Goal: Transaction & Acquisition: Download file/media

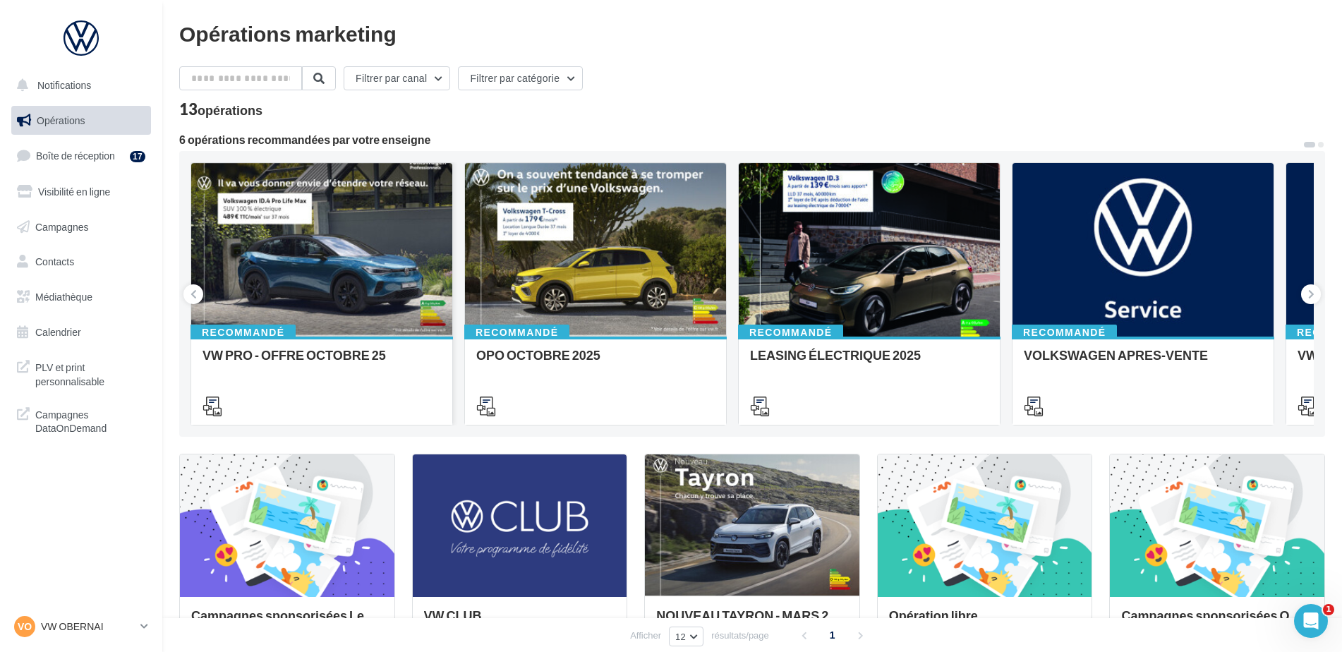
click at [363, 337] on div "Recommandé VW PRO - OFFRE OCTOBRE 25" at bounding box center [321, 379] width 261 height 87
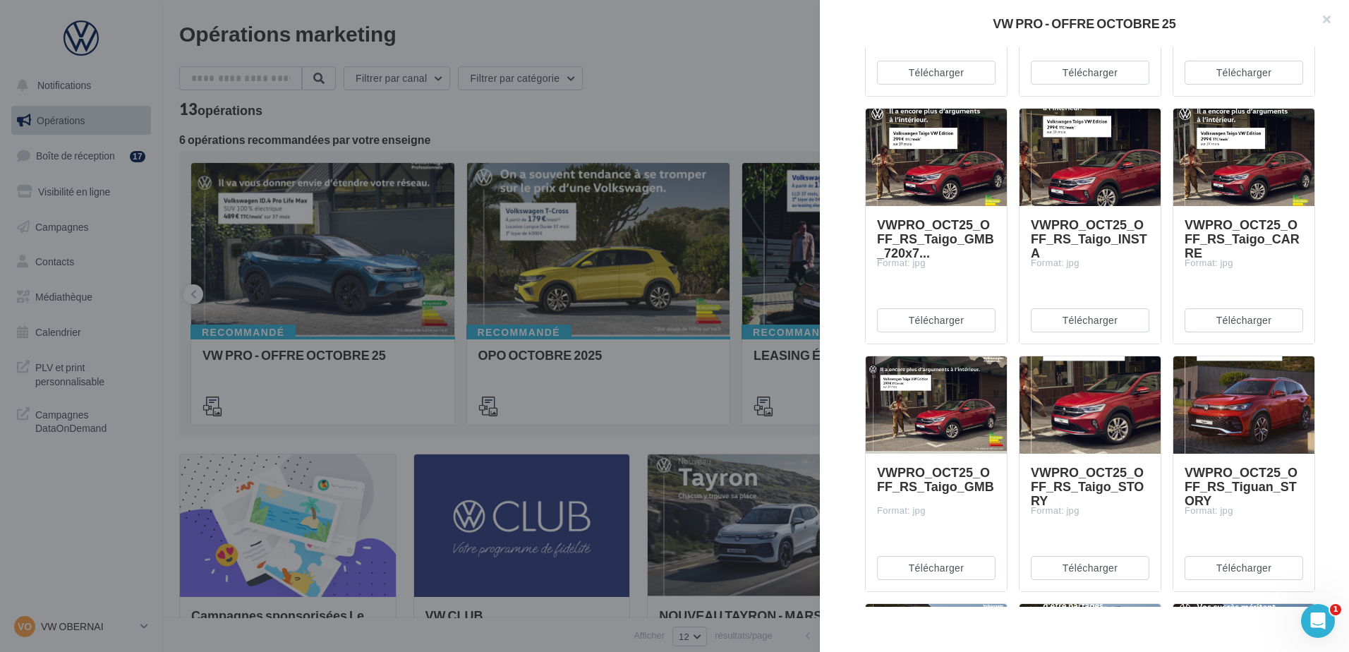
scroll to position [3875, 0]
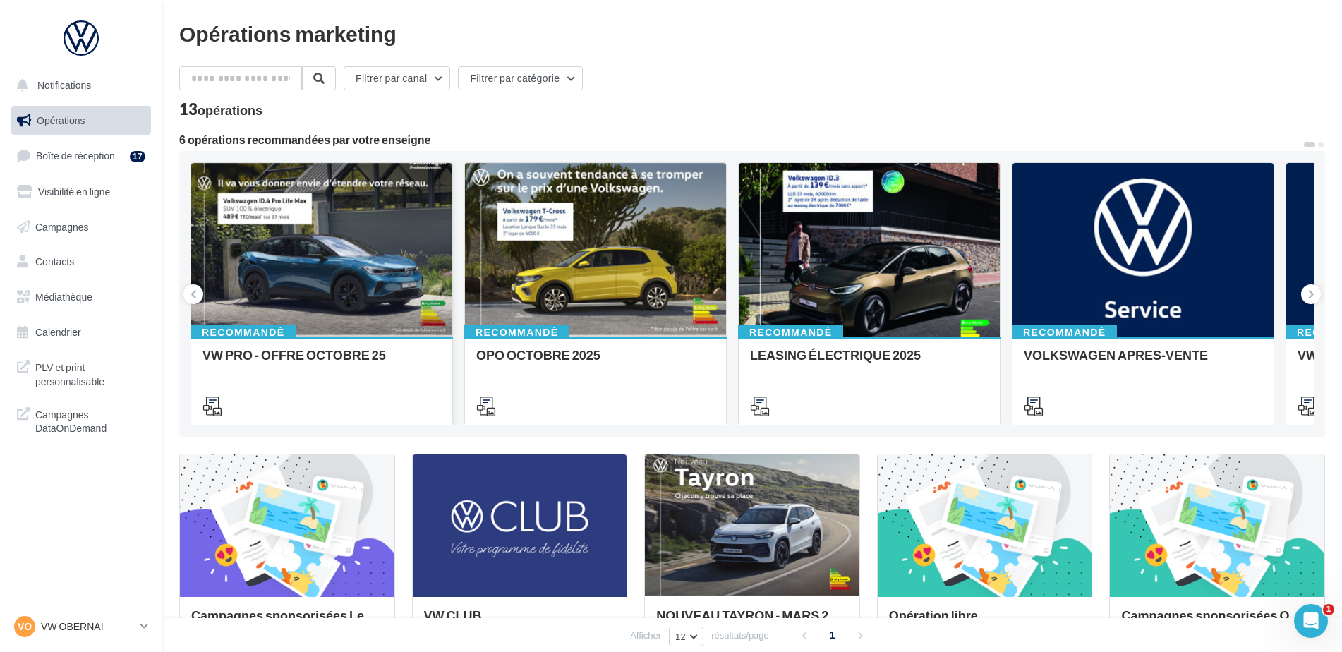
click at [330, 331] on div at bounding box center [321, 250] width 261 height 175
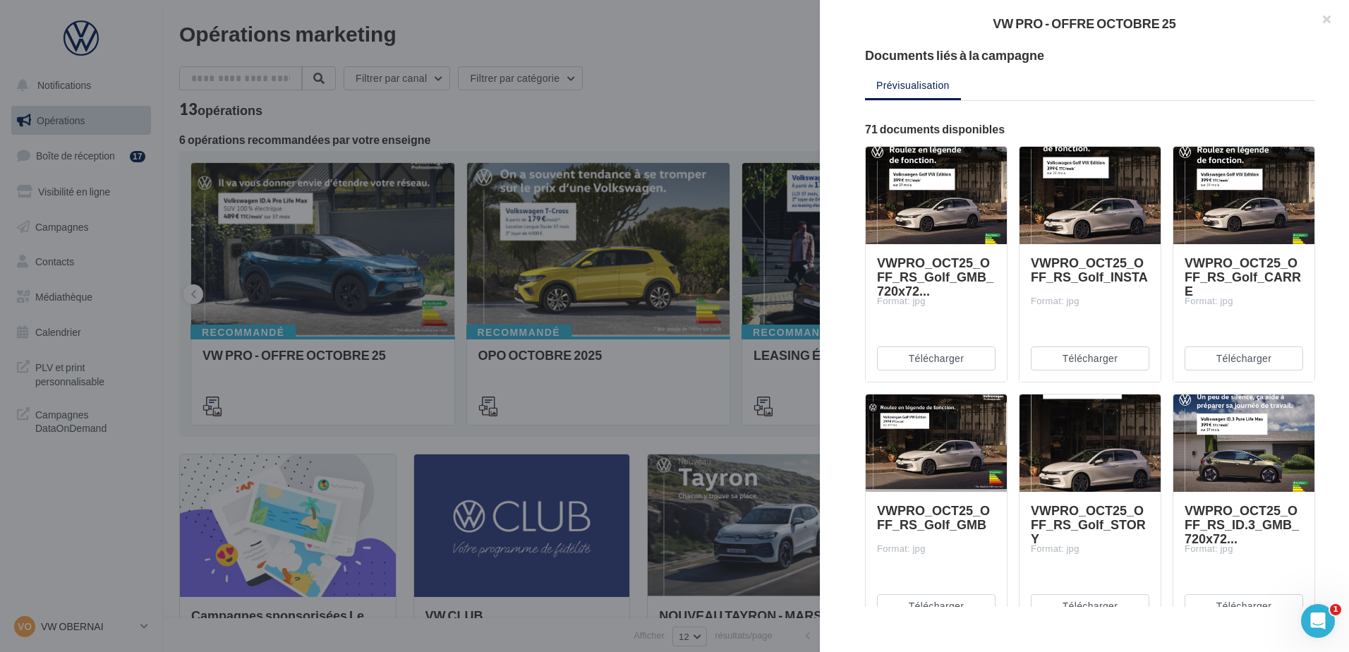
scroll to position [71, 0]
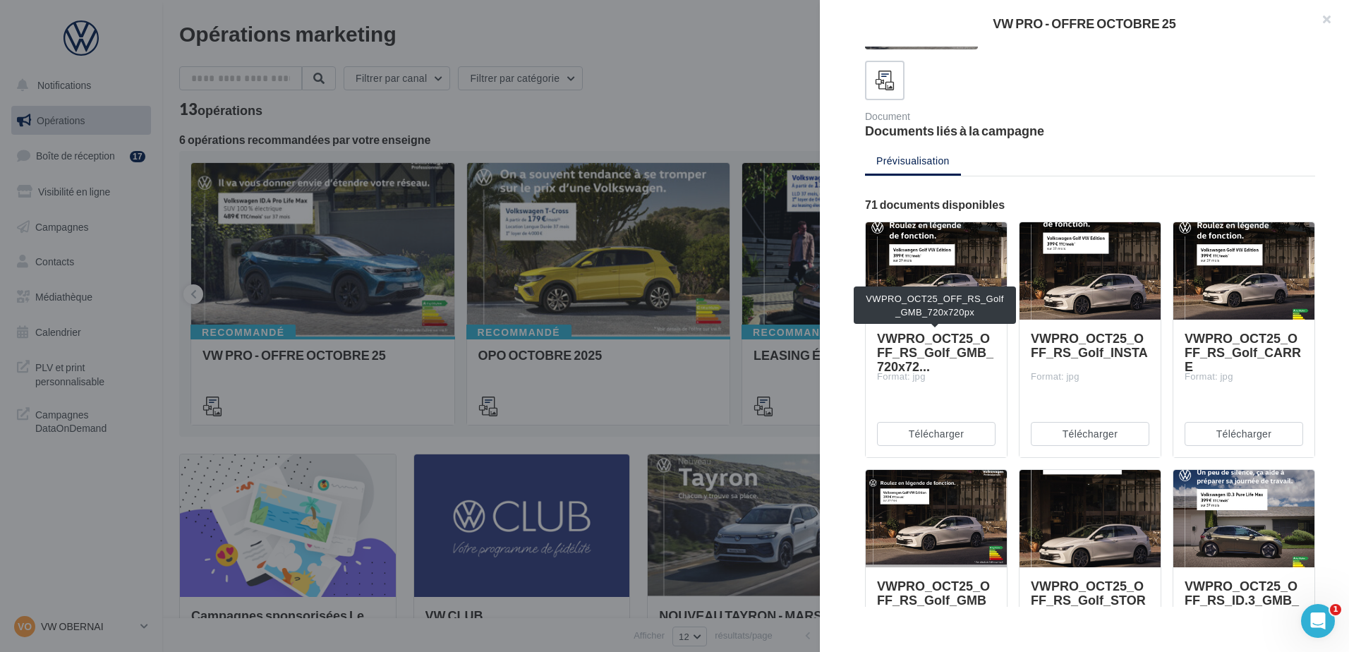
click at [913, 334] on span "VWPRO_OCT25_OFF_RS_Golf_GMB_720x72..." at bounding box center [935, 352] width 116 height 44
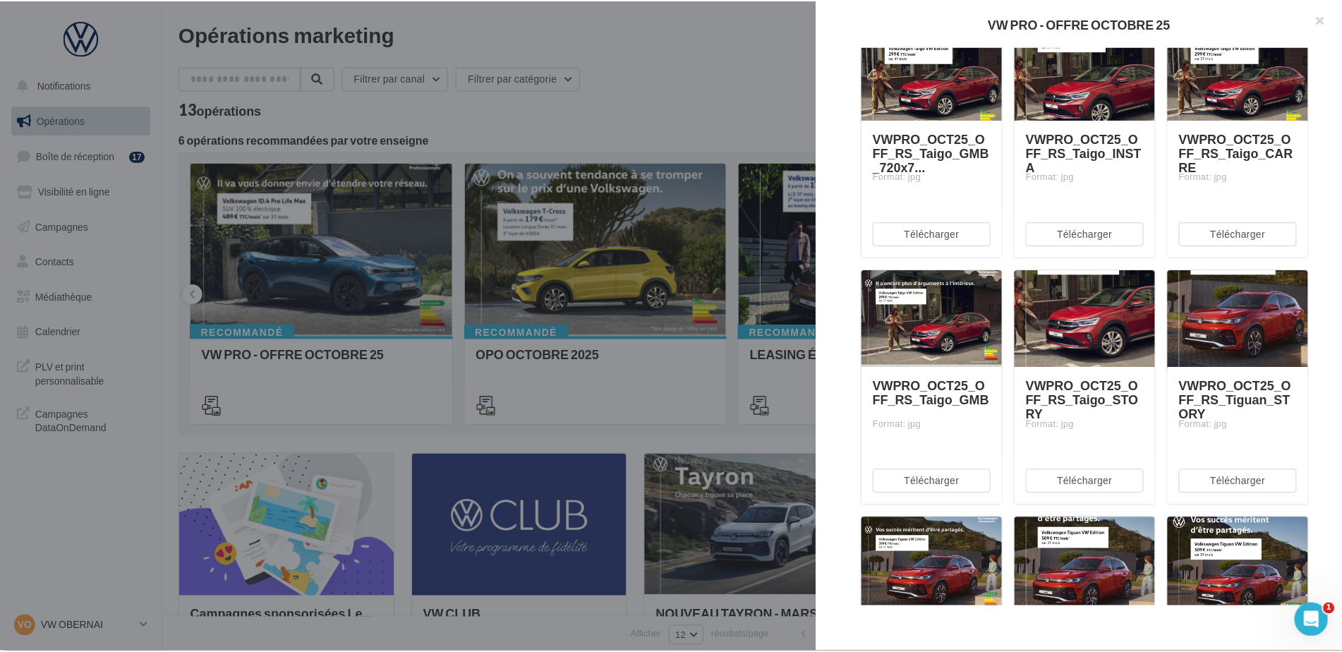
scroll to position [3946, 0]
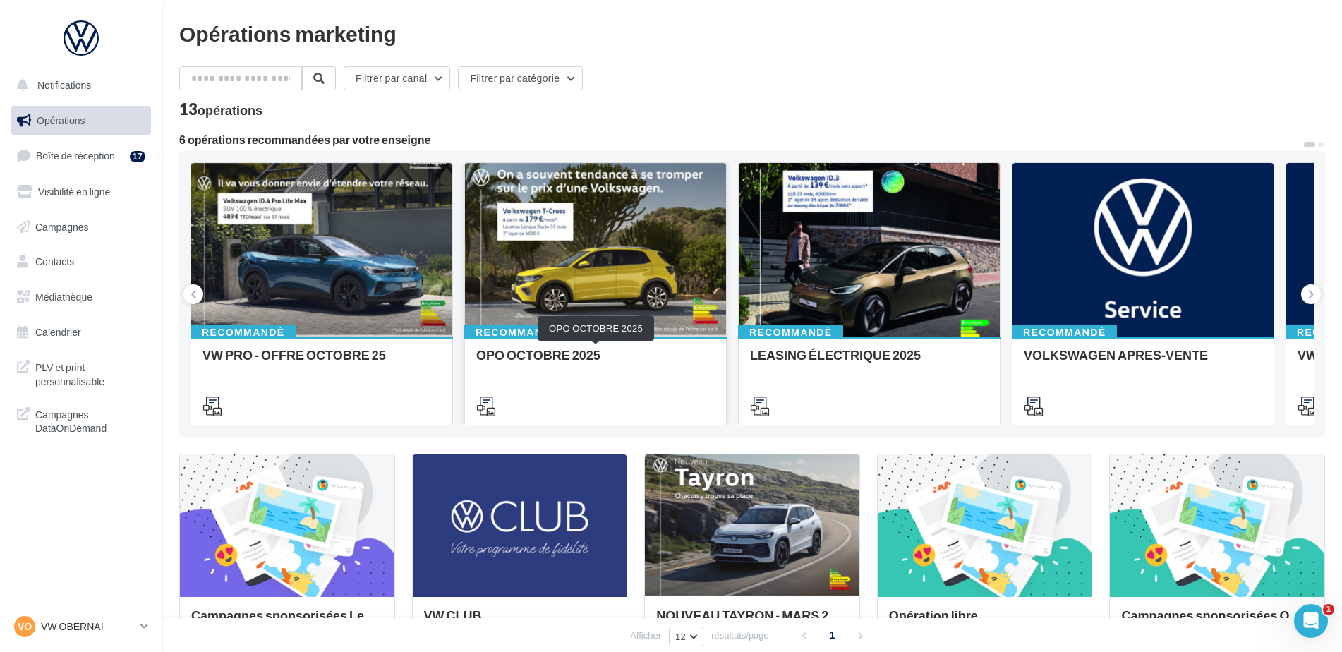
click at [523, 365] on div "OPO OCTOBRE 2025" at bounding box center [595, 362] width 238 height 28
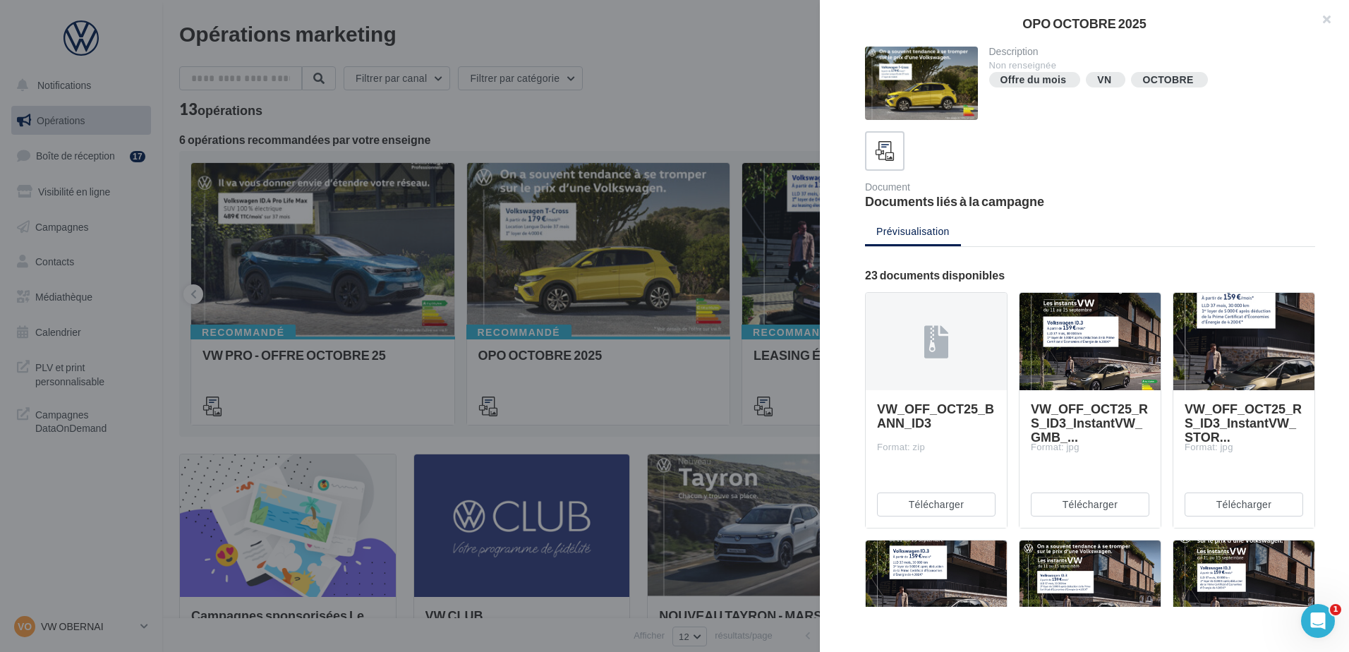
click at [729, 257] on div at bounding box center [674, 326] width 1349 height 652
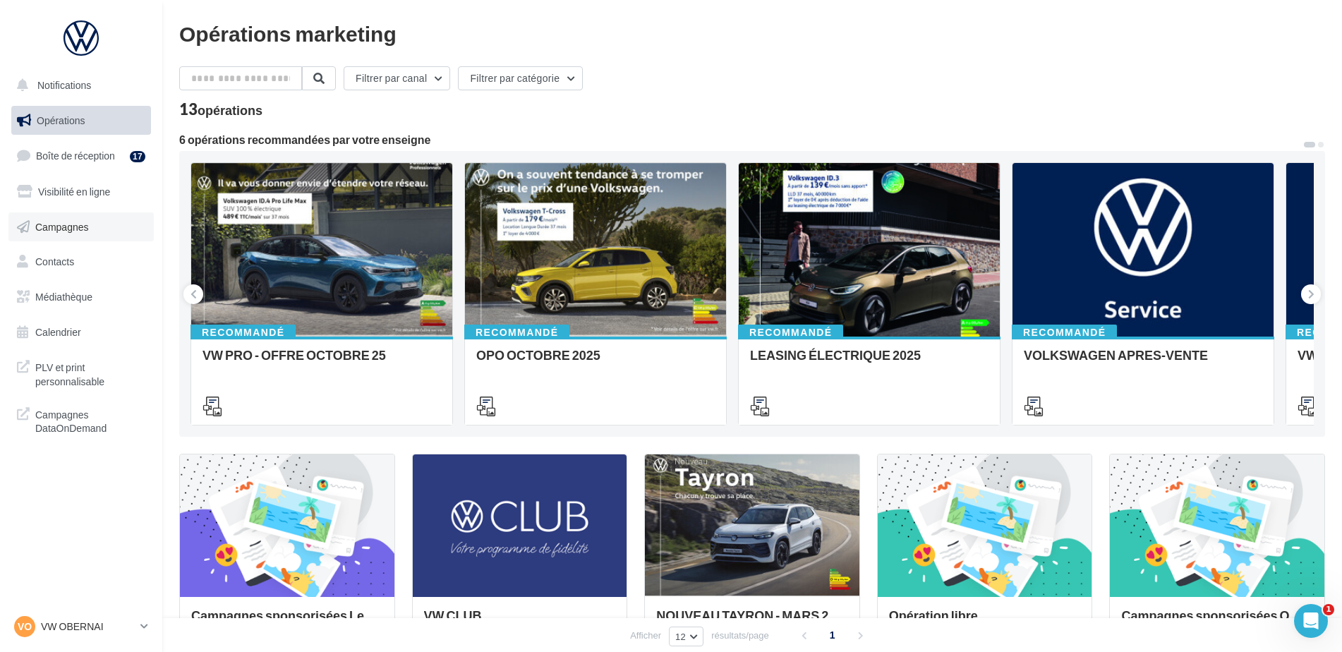
click at [99, 228] on link "Campagnes" at bounding box center [80, 227] width 145 height 30
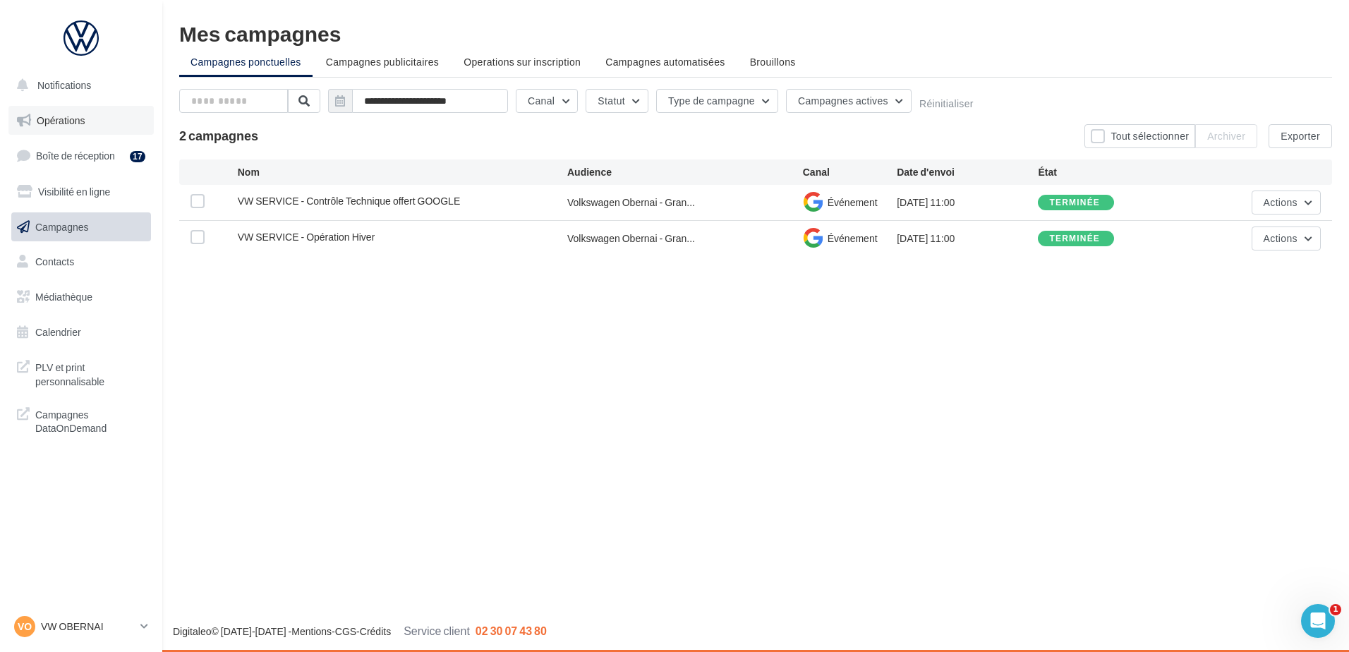
click at [85, 109] on link "Opérations" at bounding box center [80, 121] width 145 height 30
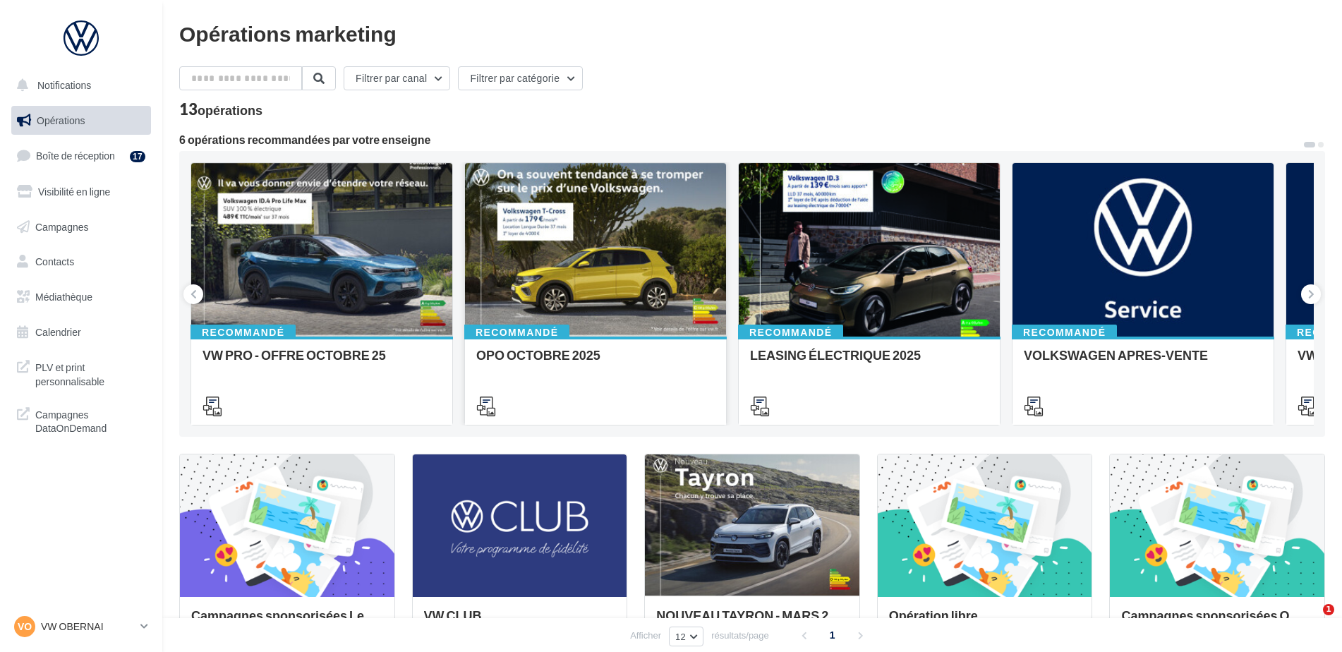
click at [576, 341] on div "Recommandé OPO OCTOBRE 2025" at bounding box center [595, 379] width 261 height 87
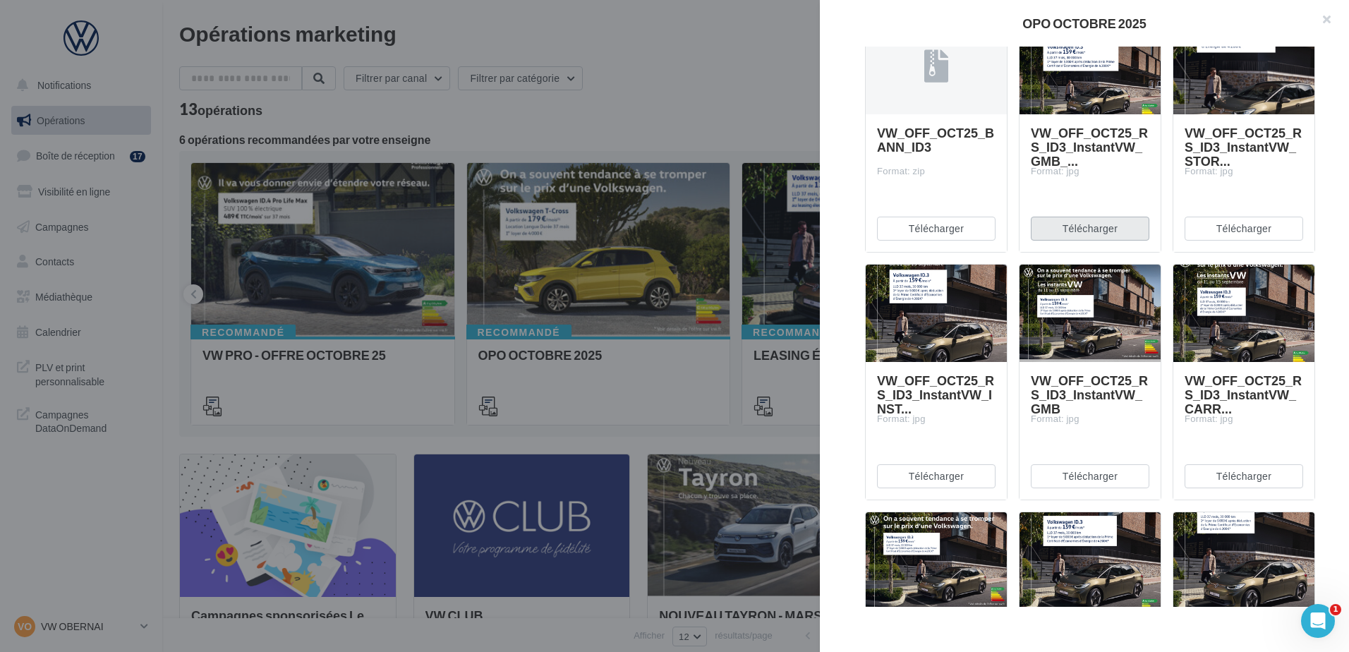
scroll to position [282, 0]
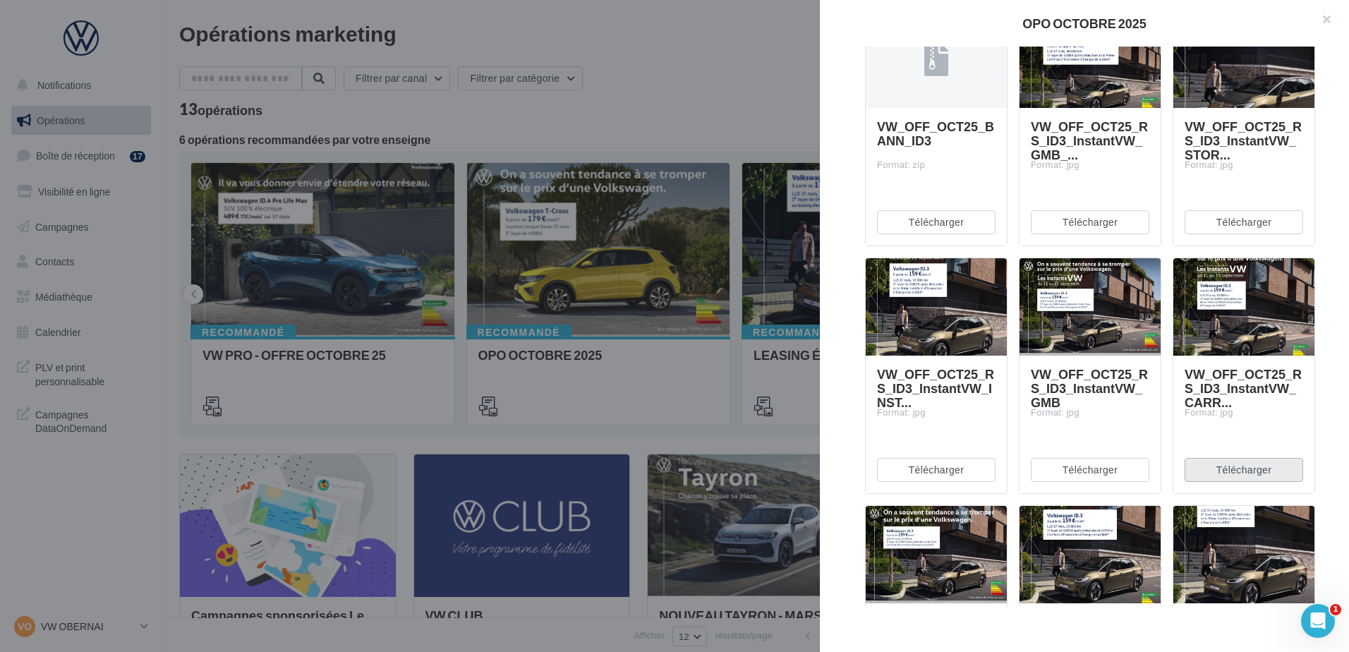
click at [1236, 477] on button "Télécharger" at bounding box center [1243, 470] width 118 height 24
click at [852, 241] on div "Description Non renseignée Offre du mois VN OCTOBRE Document Documents liés à l…" at bounding box center [1090, 327] width 540 height 560
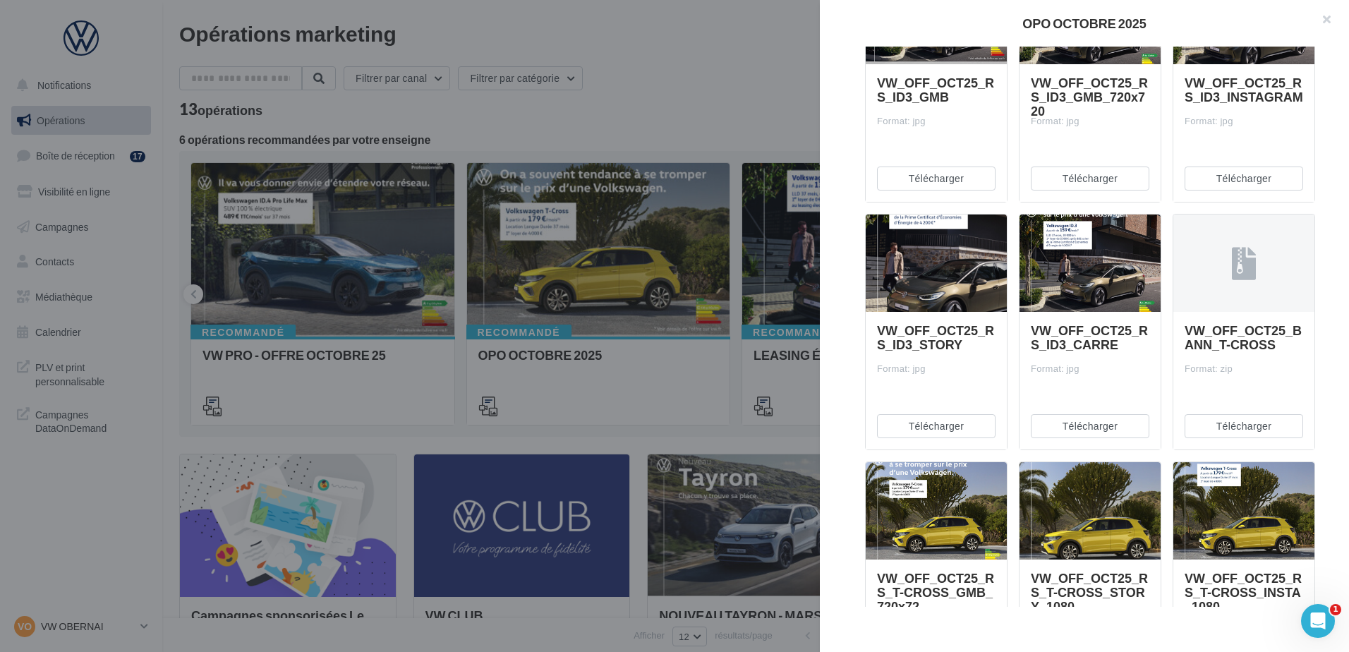
scroll to position [846, 0]
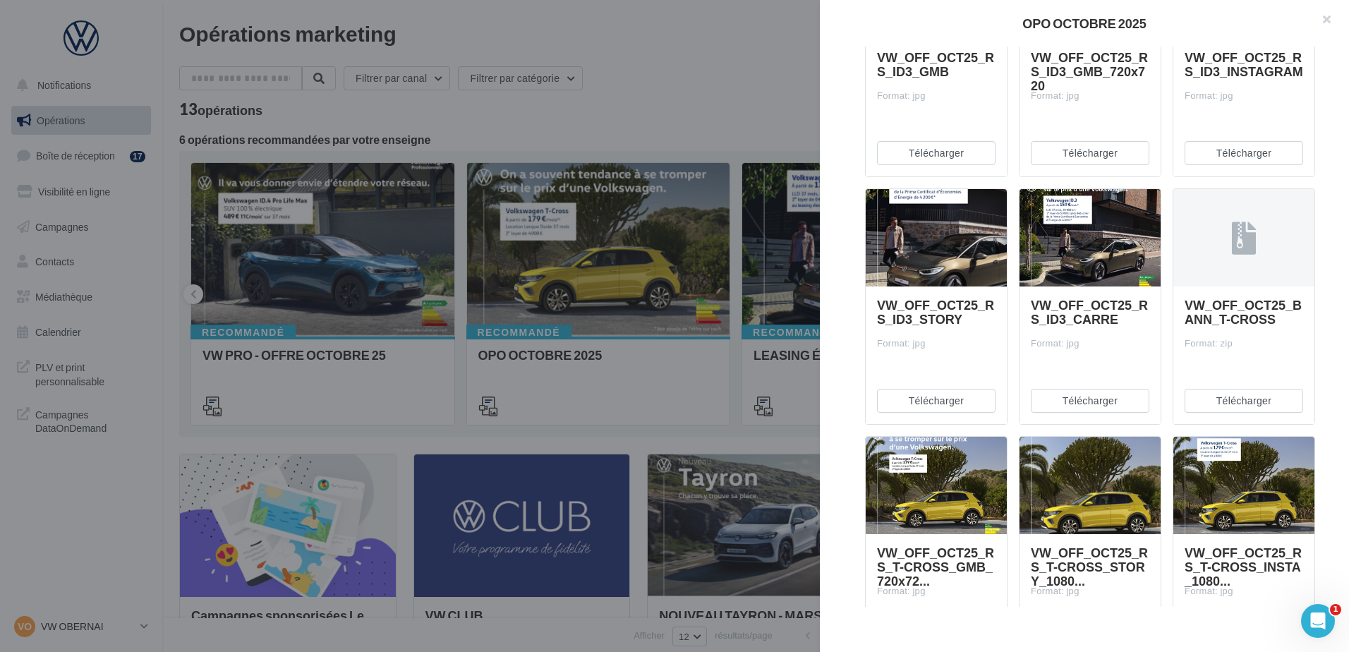
click at [233, 257] on div at bounding box center [674, 326] width 1349 height 652
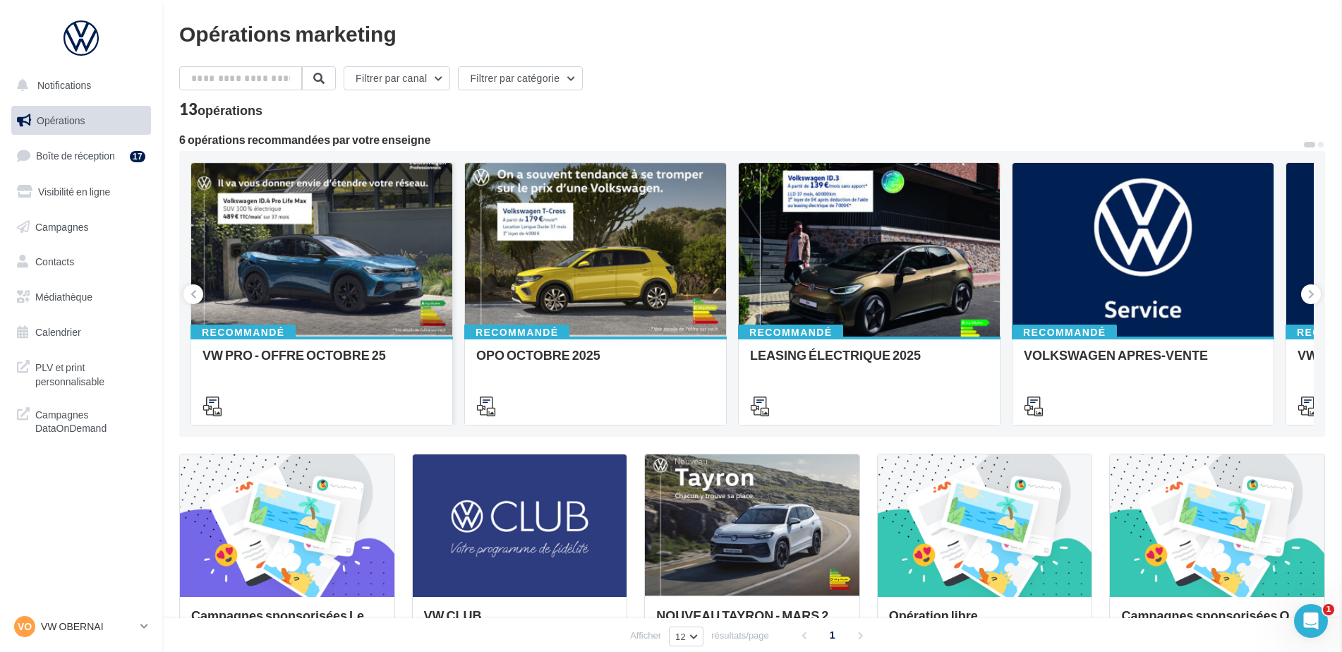
click at [324, 377] on div "VW PRO - OFFRE OCTOBRE 25" at bounding box center [321, 380] width 238 height 64
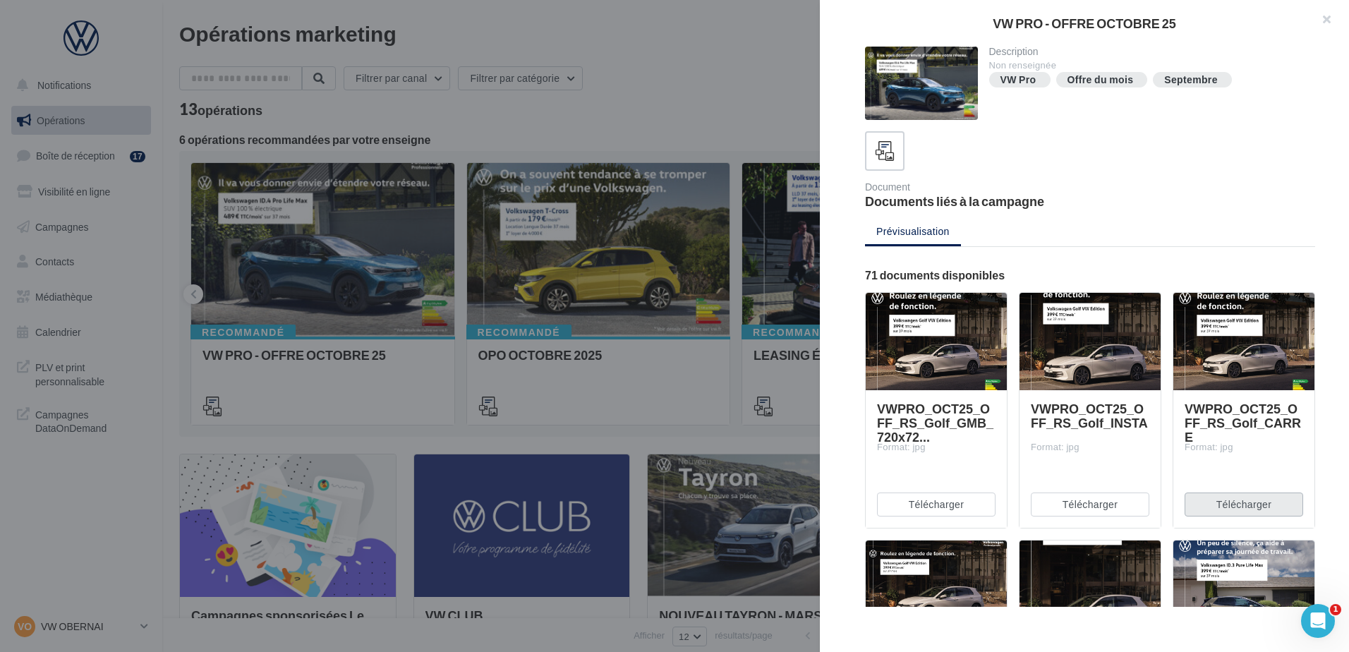
click at [1213, 493] on button "Télécharger" at bounding box center [1243, 504] width 118 height 24
click at [477, 264] on div at bounding box center [674, 326] width 1349 height 652
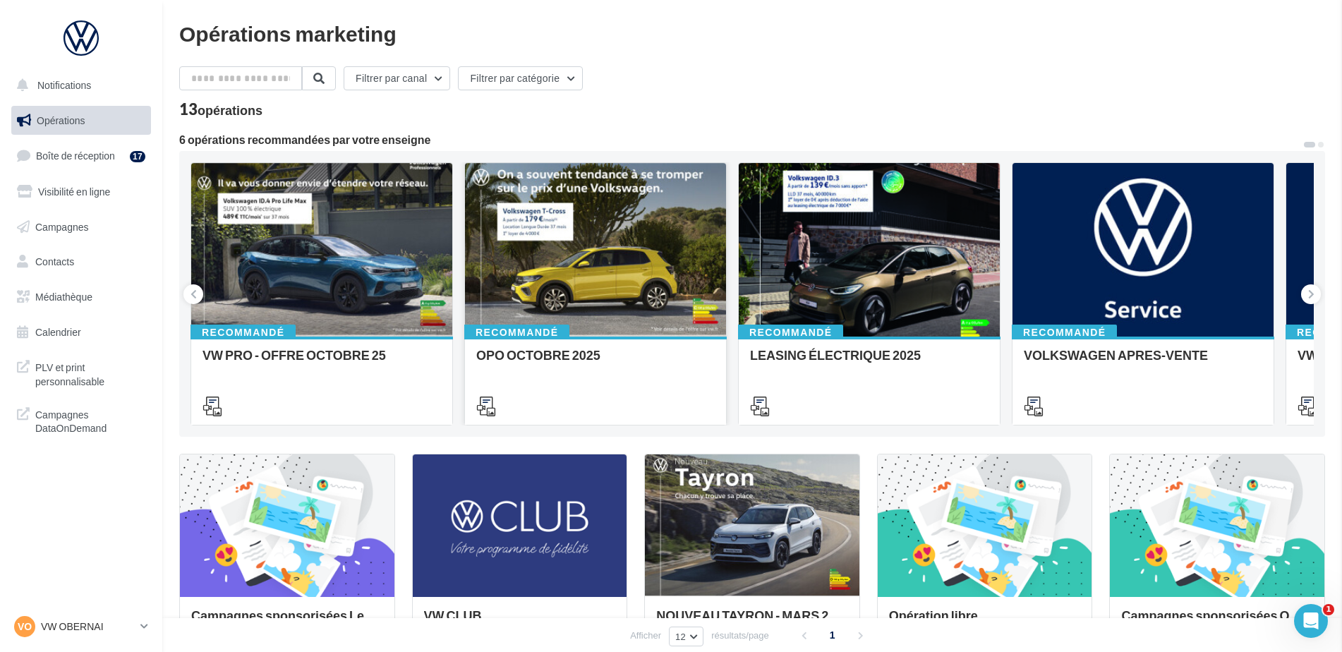
click at [528, 345] on div "Recommandé OPO OCTOBRE 2025" at bounding box center [595, 379] width 261 height 87
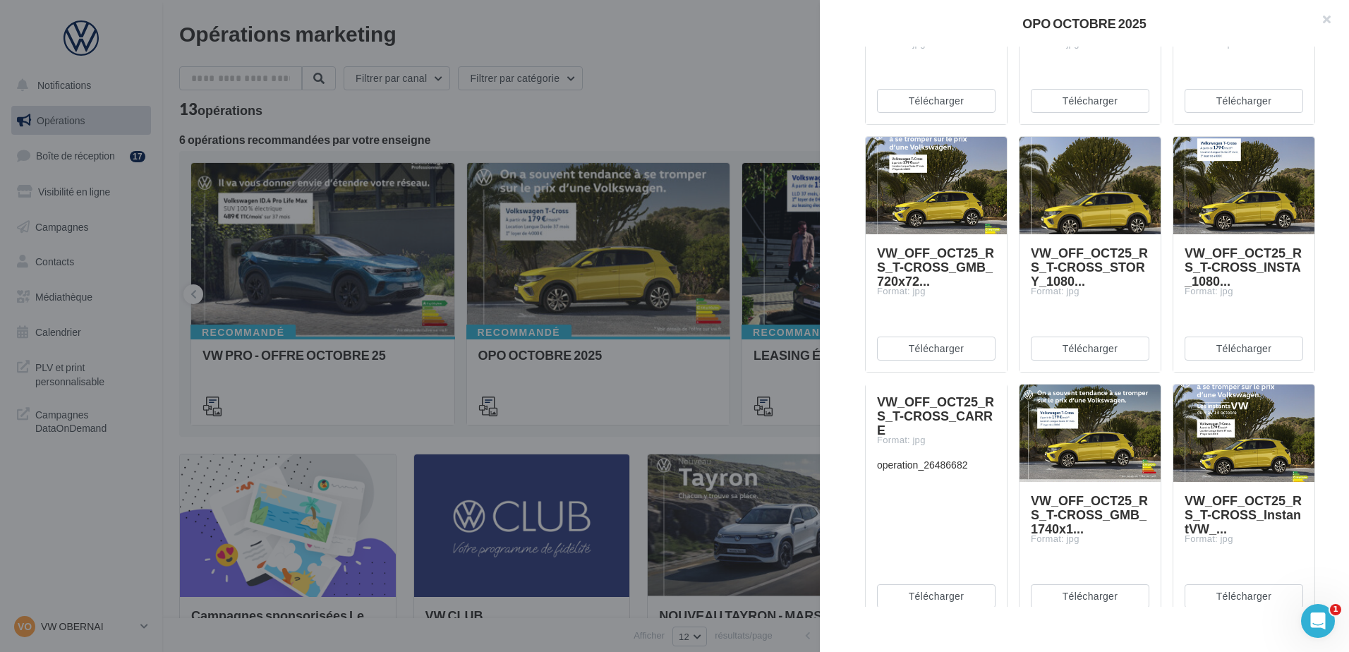
scroll to position [1199, 0]
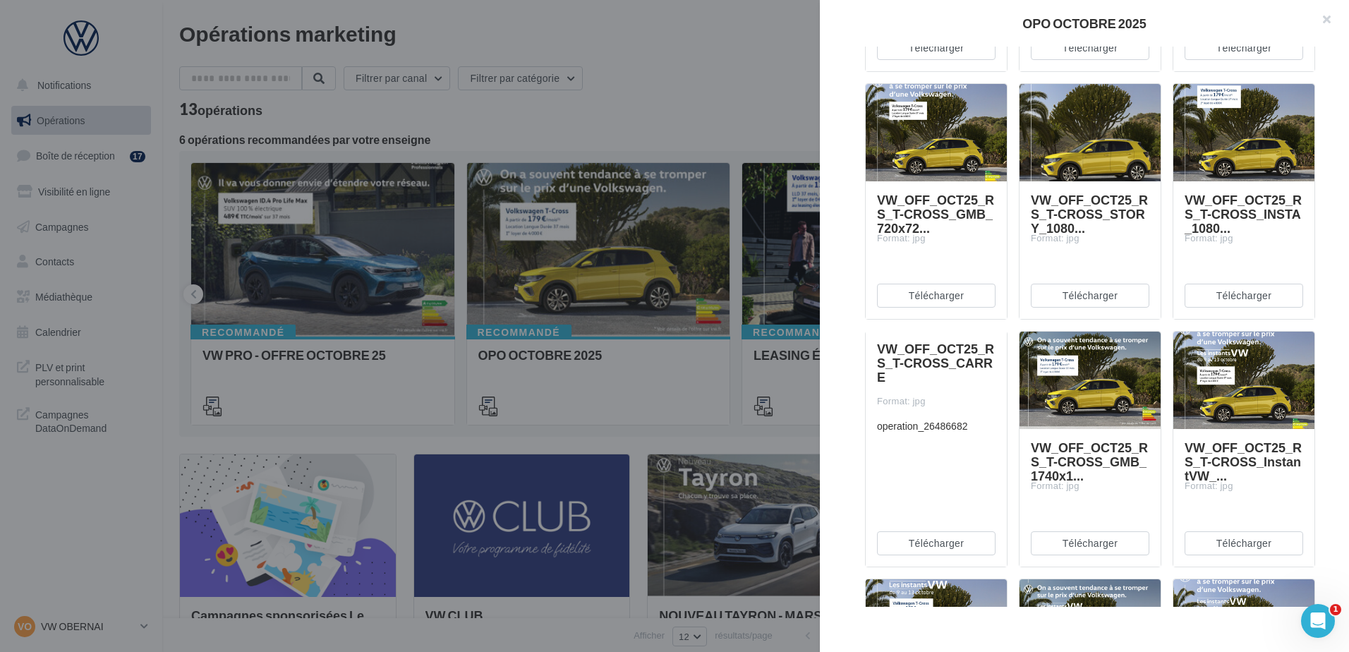
click at [928, 377] on div "VW_OFF_OCT25_RS_T-CROSS_CARRE" at bounding box center [936, 362] width 118 height 42
click at [933, 533] on button "Télécharger" at bounding box center [936, 543] width 118 height 24
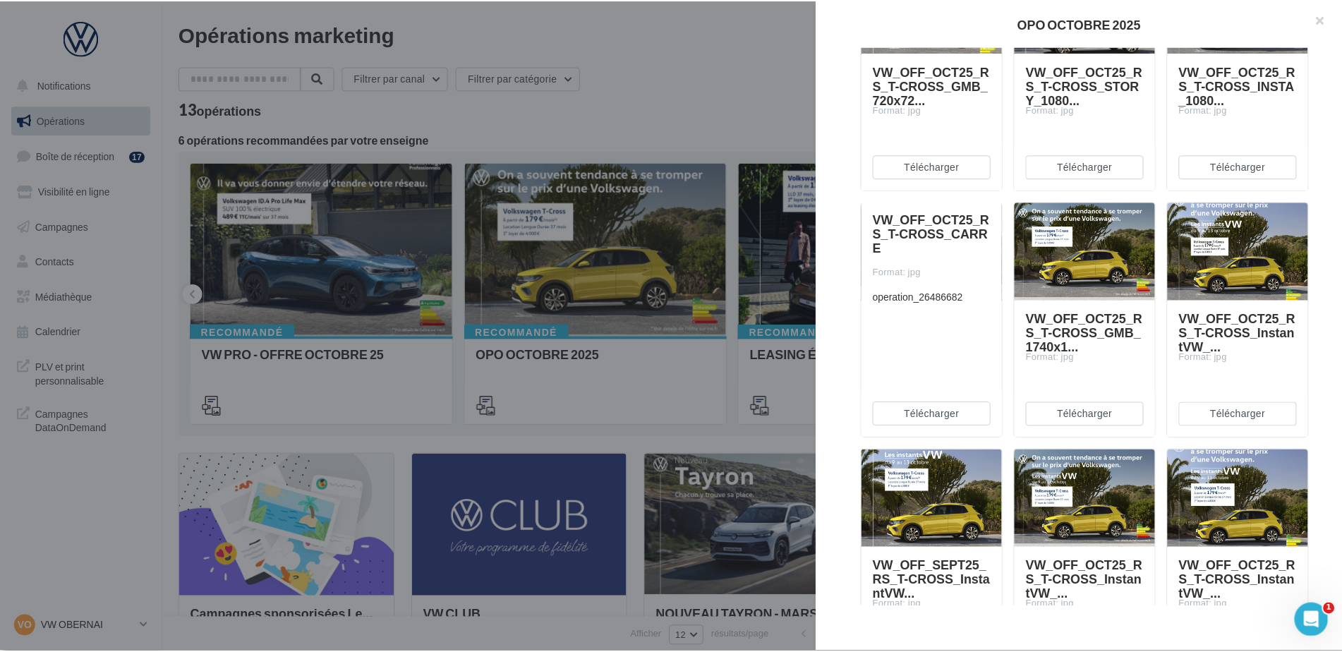
scroll to position [1325, 0]
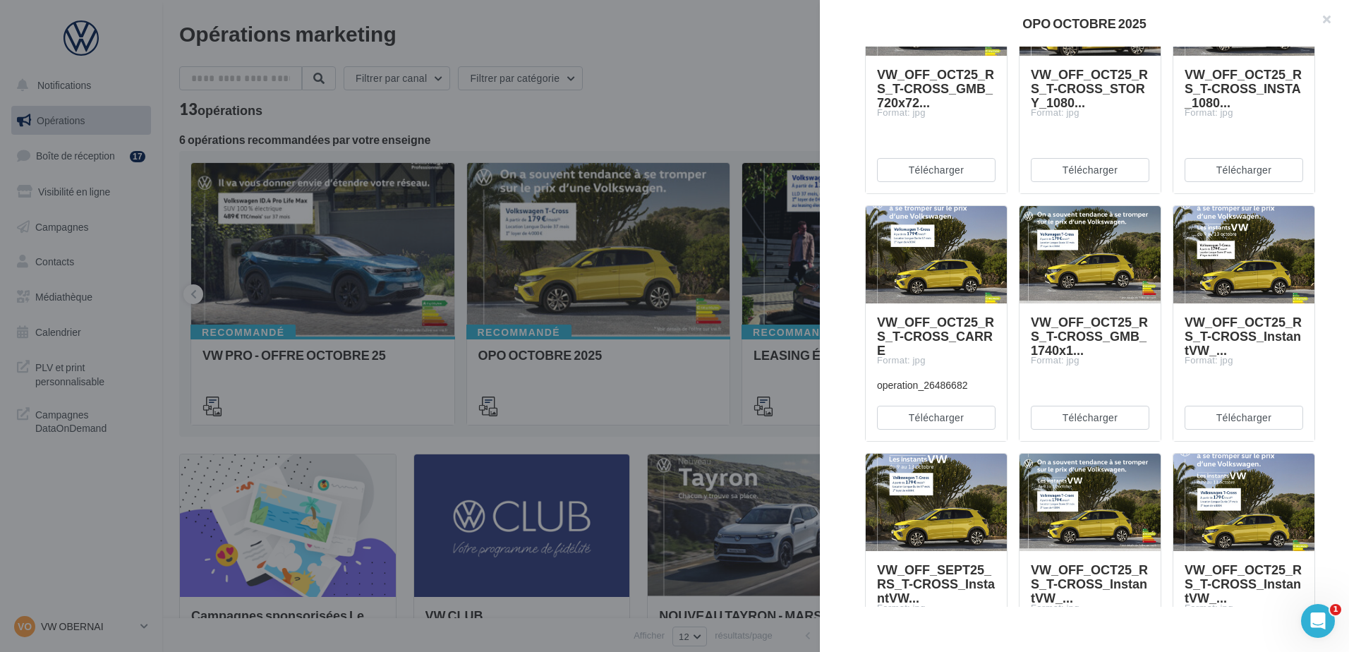
click at [681, 407] on div at bounding box center [674, 326] width 1349 height 652
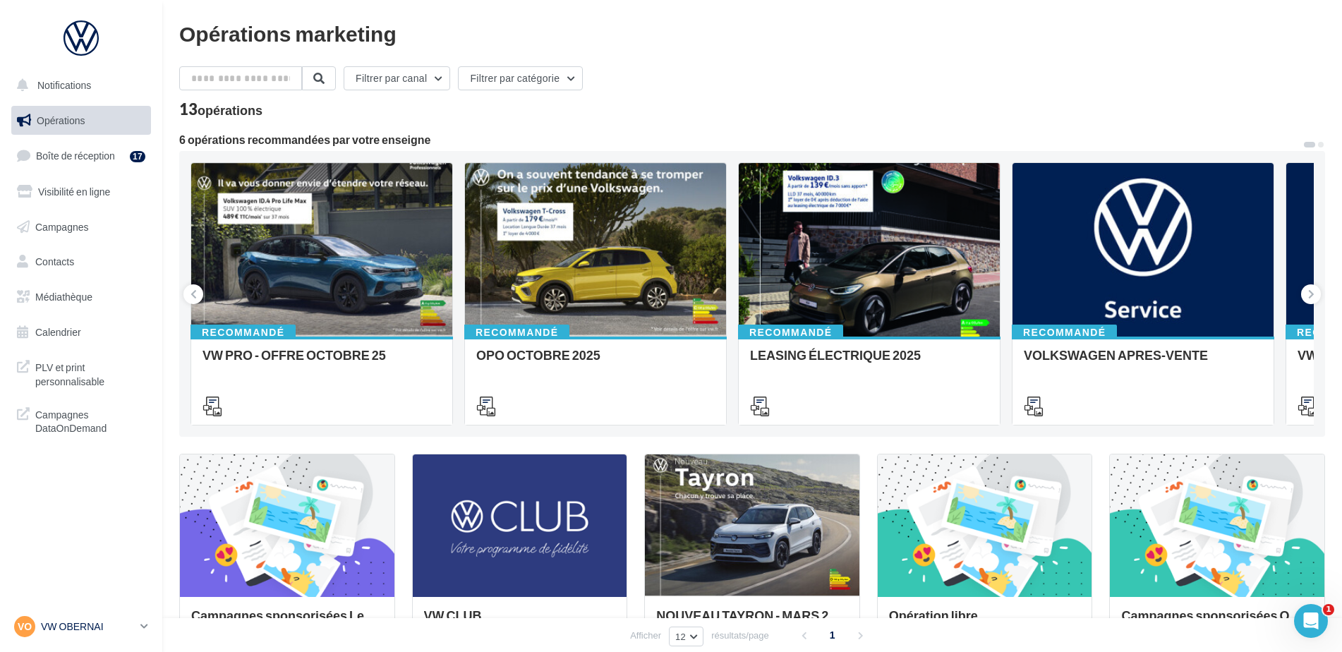
click at [107, 616] on div "VO VW OBERNAI vw-obe-dut" at bounding box center [74, 626] width 121 height 21
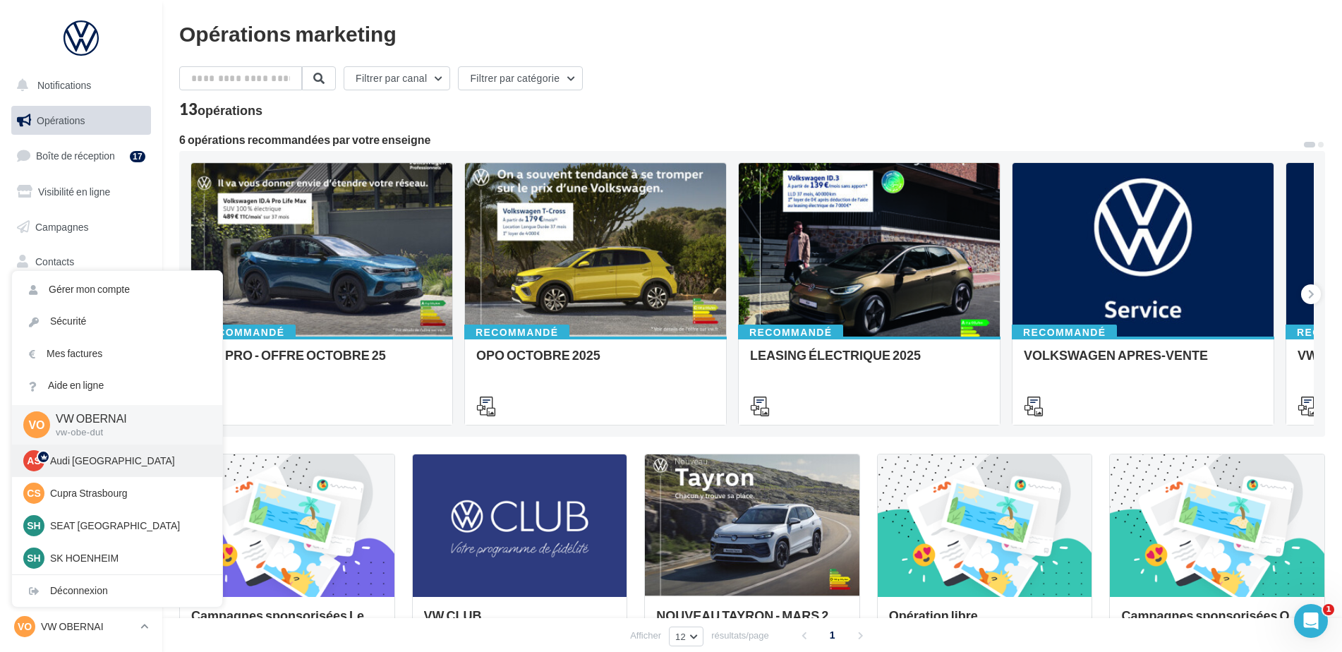
click at [92, 461] on p "Audi STRASBOURG" at bounding box center [127, 461] width 155 height 14
